Goal: Obtain resource: Obtain resource

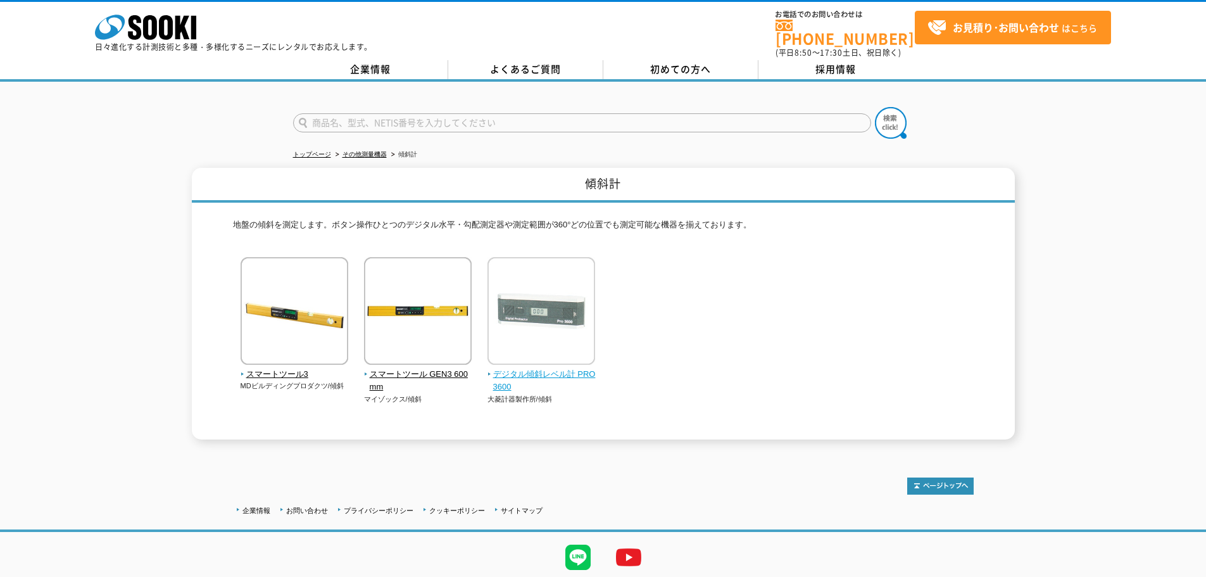
click at [571, 368] on span "デジタル傾斜レベル計 PRO3600" at bounding box center [541, 381] width 108 height 27
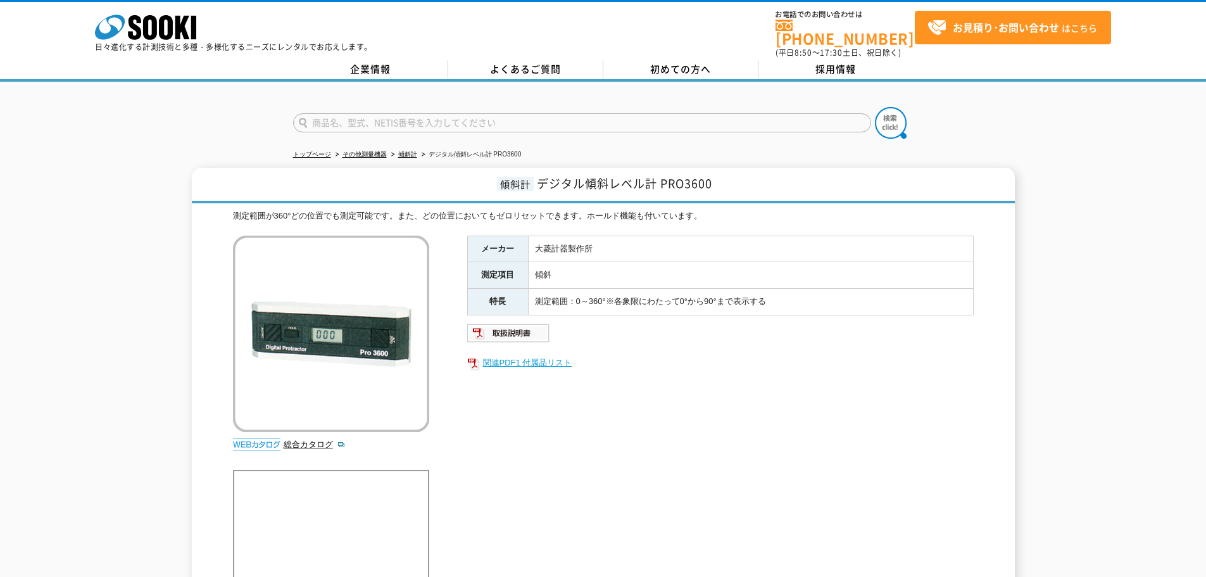
click at [542, 356] on link "関連PDF1 付属品リスト" at bounding box center [720, 362] width 506 height 16
click at [300, 439] on link "総合カタログ" at bounding box center [315, 443] width 62 height 9
